Goal: Information Seeking & Learning: Learn about a topic

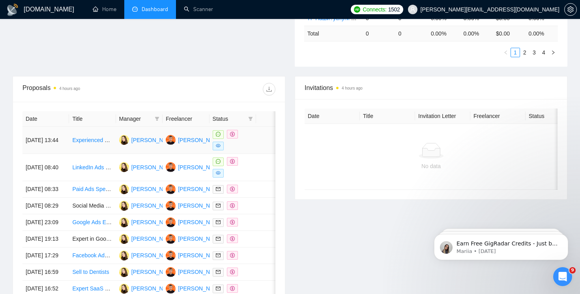
click at [90, 140] on link "Experienced Media Buyer Needed for SaaS (Google Ads, Facebook Ads, LinkedIn Ads)" at bounding box center [179, 140] width 214 height 6
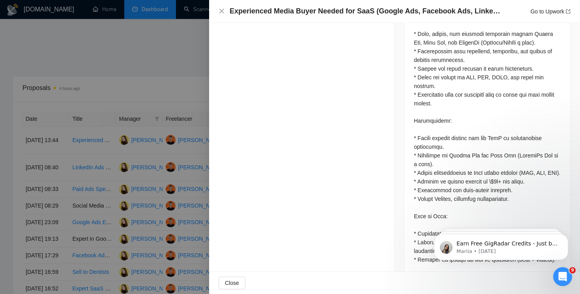
scroll to position [502, 0]
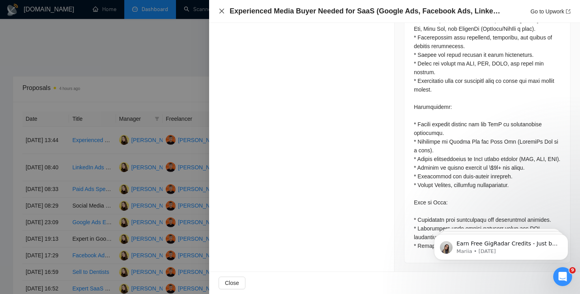
click at [222, 11] on icon "close" at bounding box center [221, 11] width 5 height 5
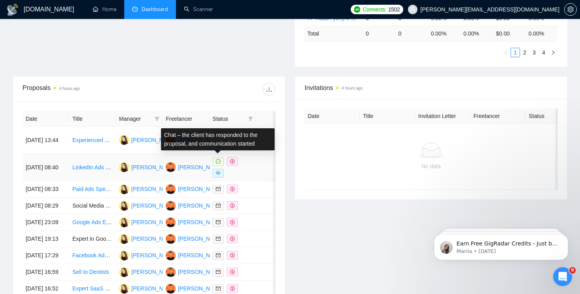
click at [217, 162] on icon "message" at bounding box center [218, 161] width 5 height 5
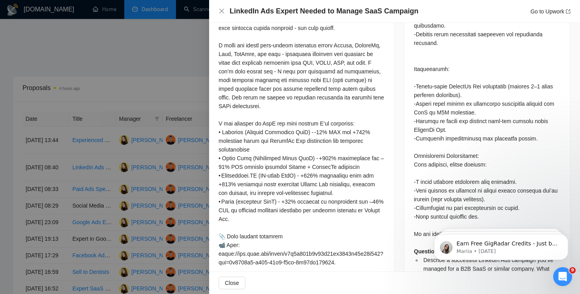
click at [225, 14] on div "LinkedIn Ads Expert Needed to Manage SaaS Campaign Go to Upwork" at bounding box center [395, 11] width 352 height 10
click at [224, 13] on icon "close" at bounding box center [222, 11] width 6 height 6
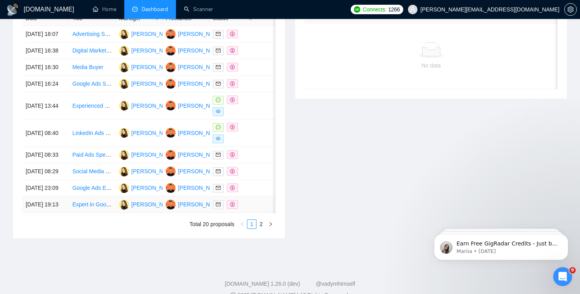
scroll to position [261, 0]
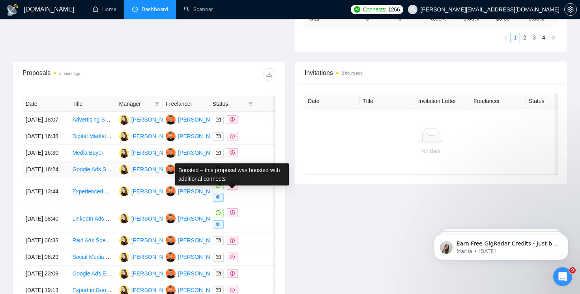
click at [230, 172] on icon "dollar" at bounding box center [232, 169] width 5 height 5
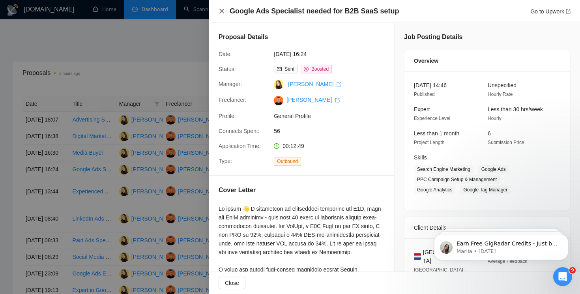
click at [222, 11] on icon "close" at bounding box center [222, 11] width 6 height 6
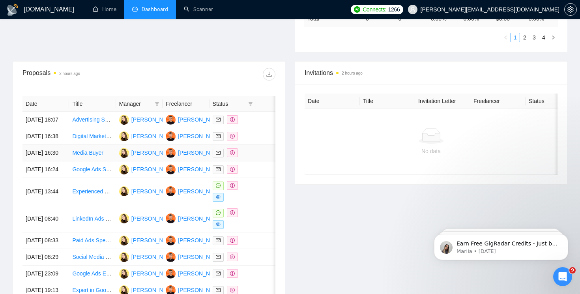
click at [232, 157] on span at bounding box center [232, 152] width 11 height 9
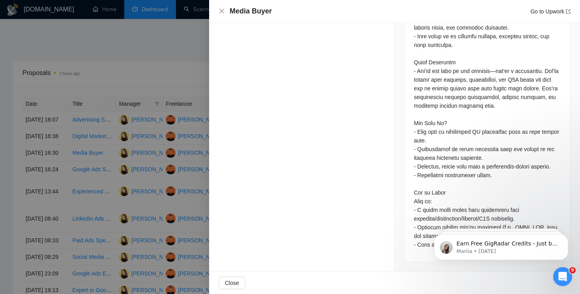
scroll to position [619, 0]
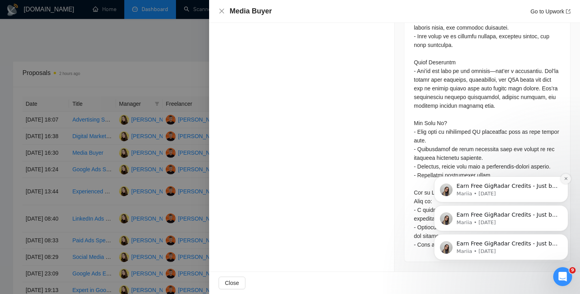
click at [564, 179] on icon "Dismiss notification" at bounding box center [566, 178] width 4 height 4
click at [564, 207] on icon "Dismiss notification" at bounding box center [566, 207] width 4 height 4
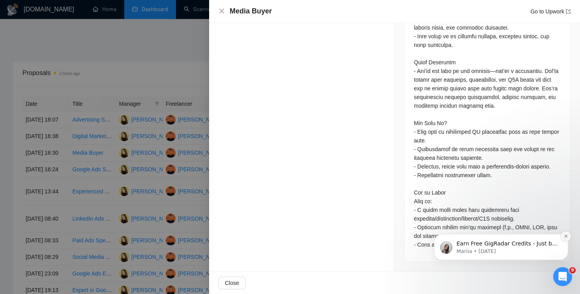
click at [566, 239] on button "Dismiss notification" at bounding box center [566, 236] width 10 height 10
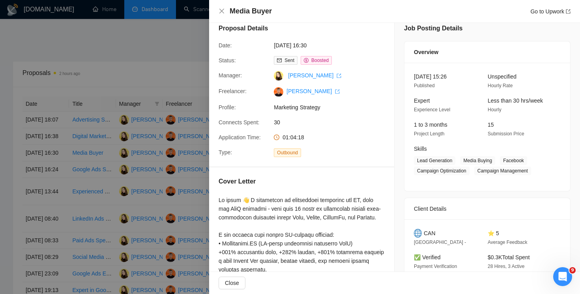
scroll to position [0, 0]
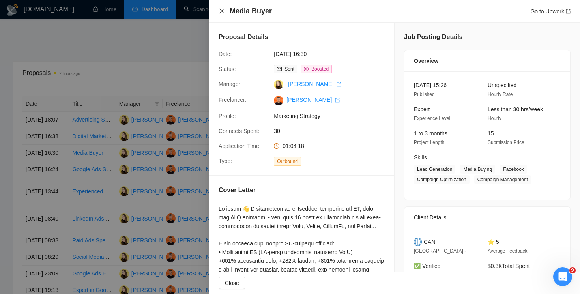
click at [222, 9] on icon "close" at bounding box center [222, 11] width 6 height 6
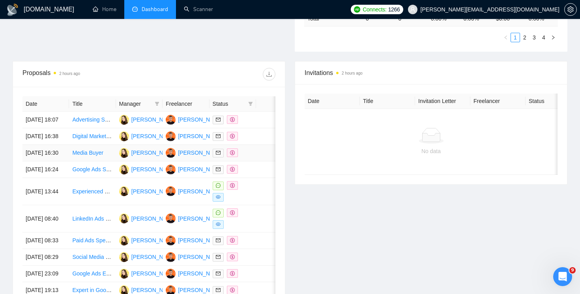
click at [86, 156] on link "Media Buyer" at bounding box center [87, 153] width 31 height 6
